Goal: Task Accomplishment & Management: Manage account settings

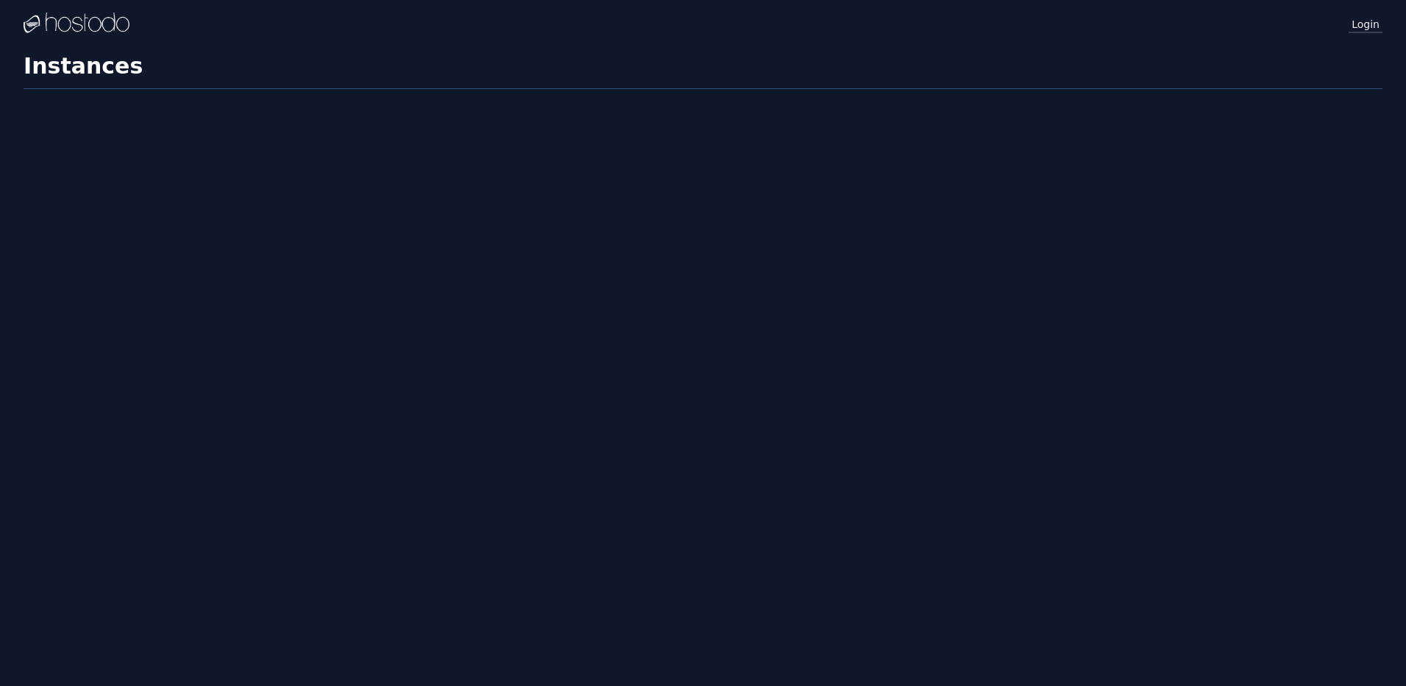
click at [1372, 19] on link "Login" at bounding box center [1366, 23] width 34 height 19
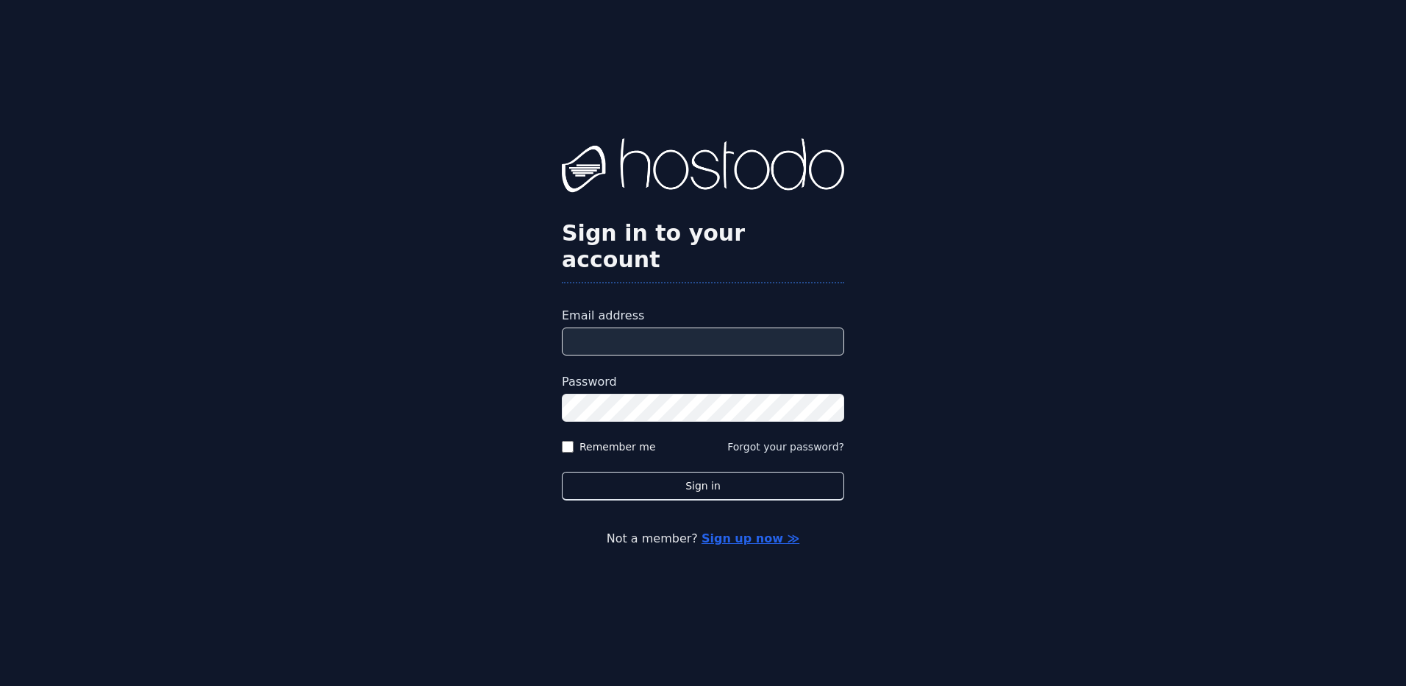
type input "**********"
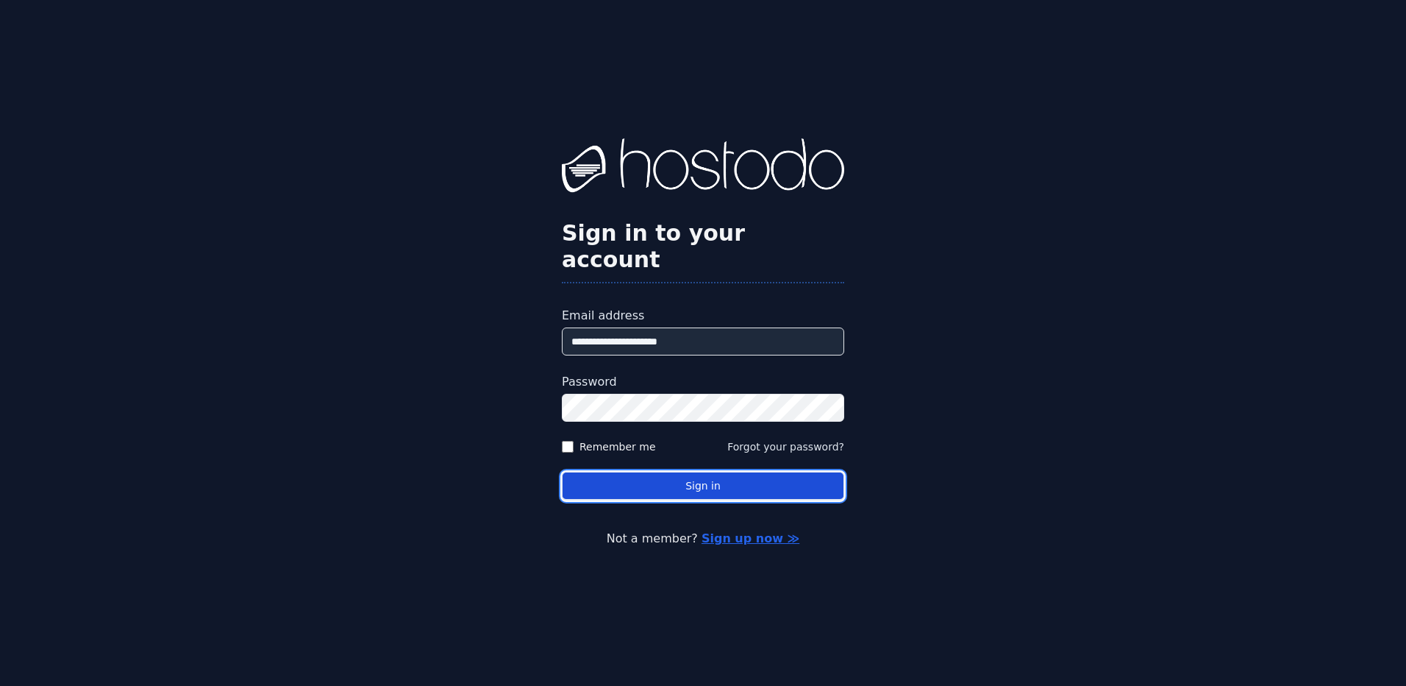
click at [680, 472] on button "Sign in" at bounding box center [703, 486] width 282 height 29
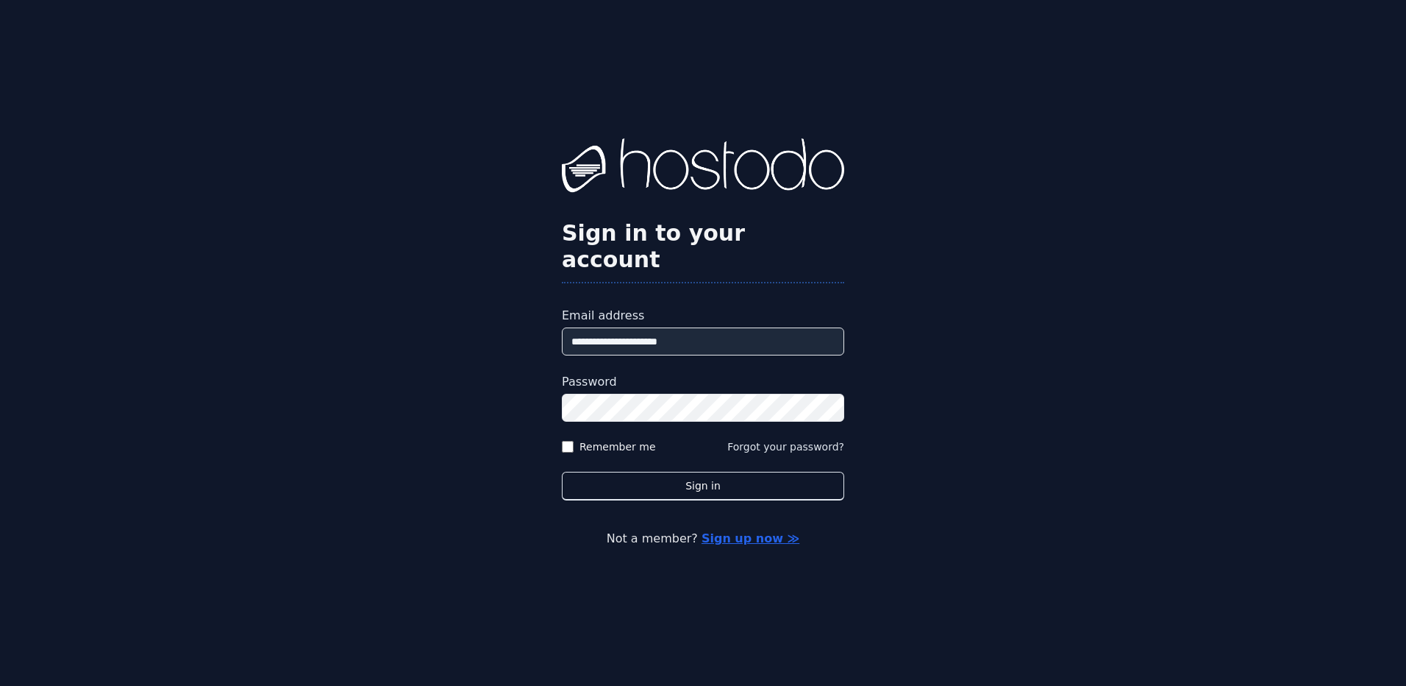
click at [597, 439] on label "Remember me" at bounding box center [618, 446] width 77 height 15
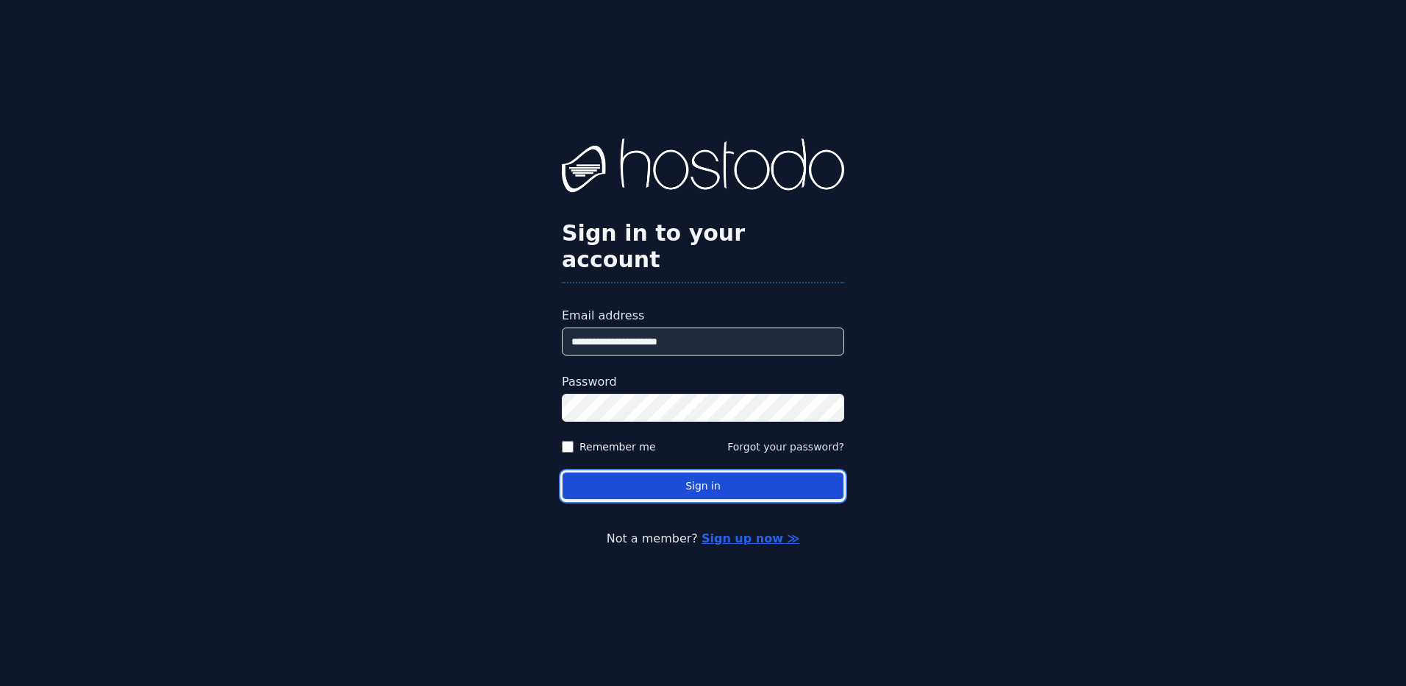
click at [646, 473] on button "Sign in" at bounding box center [703, 486] width 282 height 29
click at [757, 472] on button "Sign in" at bounding box center [703, 486] width 282 height 29
